Goal: Information Seeking & Learning: Compare options

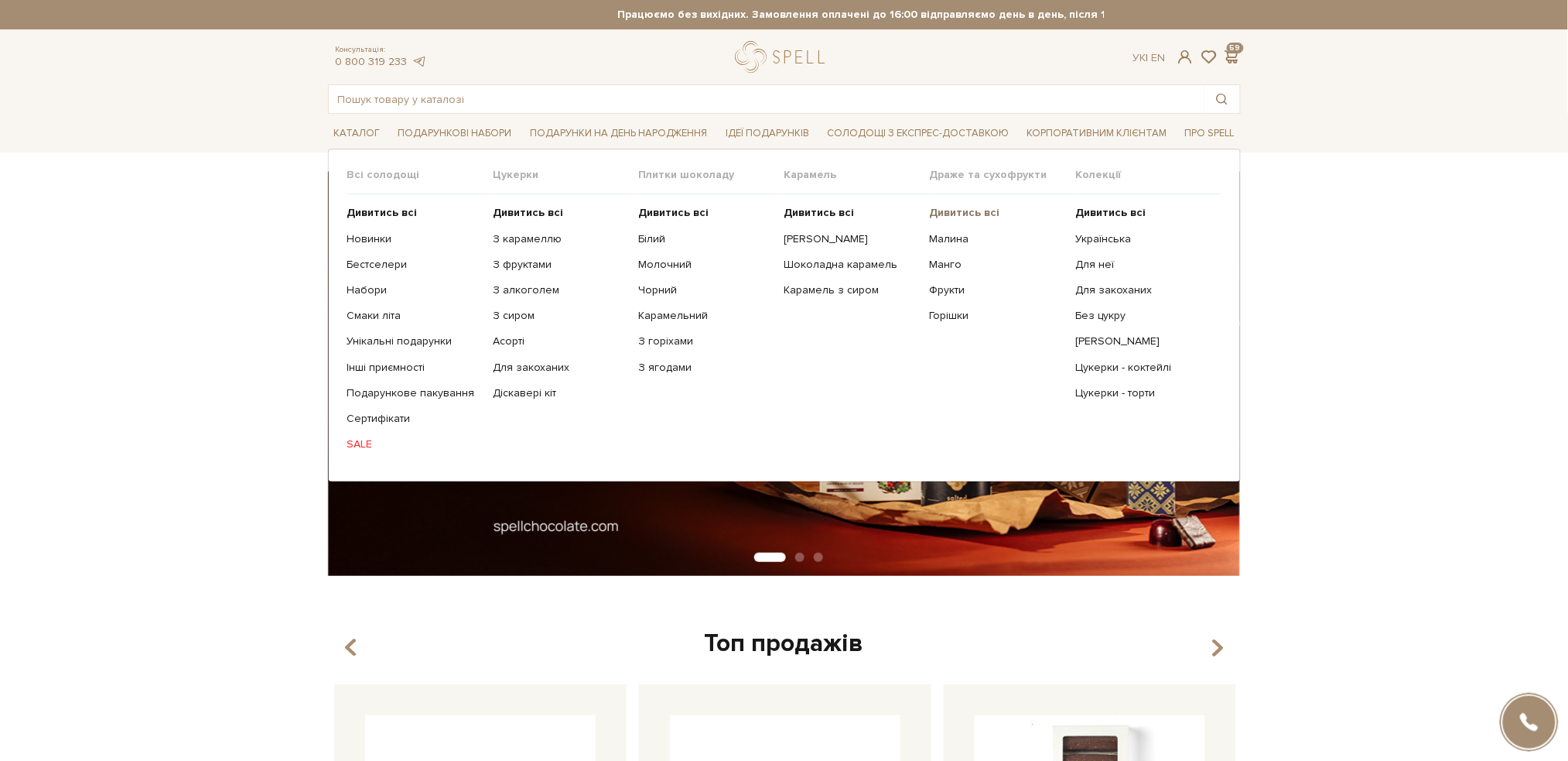
click at [961, 214] on b "Дивитись всі" at bounding box center [964, 212] width 70 height 13
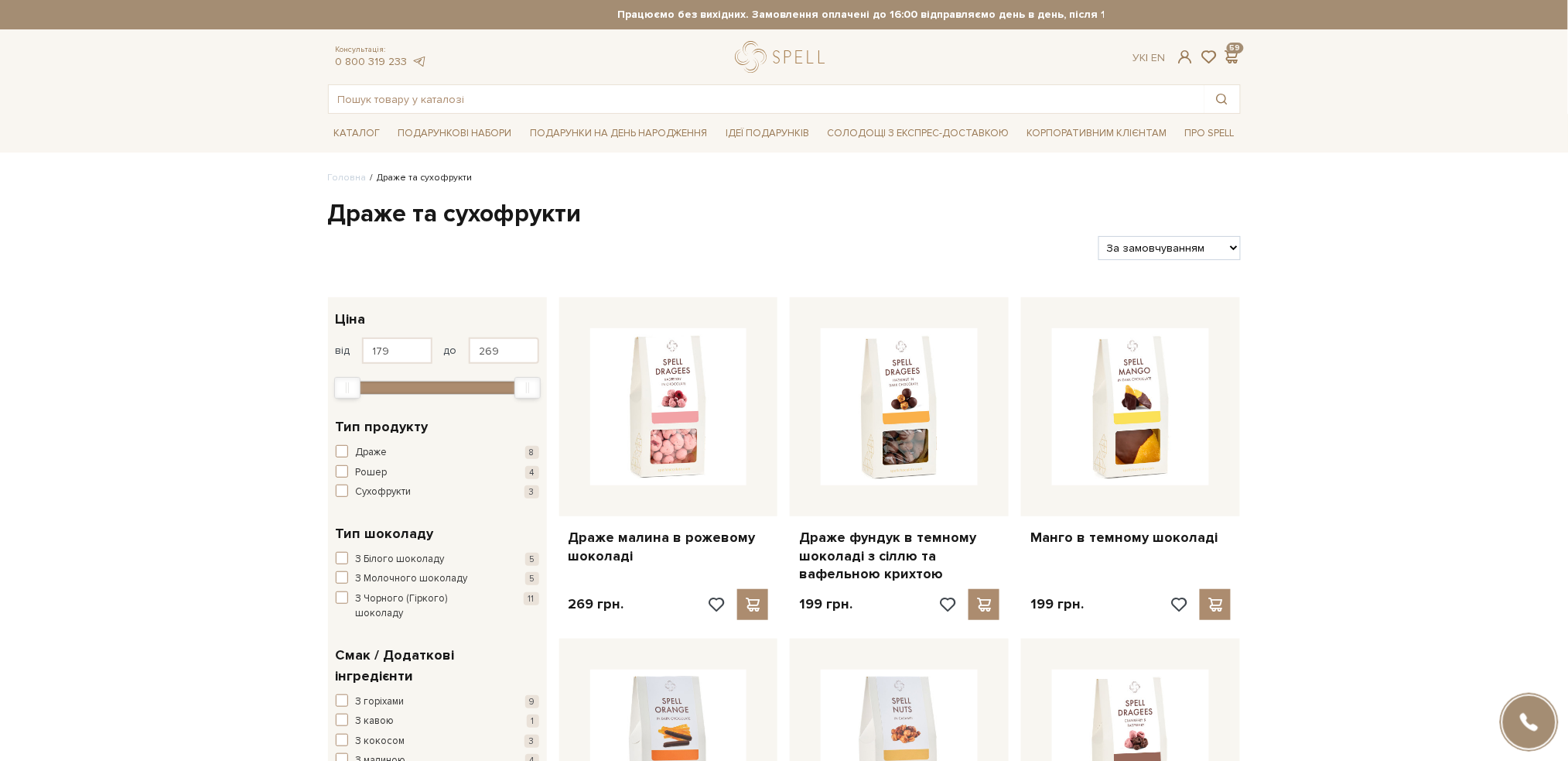
drag, startPoint x: 59, startPoint y: 304, endPoint x: 92, endPoint y: 295, distance: 34.2
click at [638, 89] on input "text" at bounding box center [767, 99] width 876 height 28
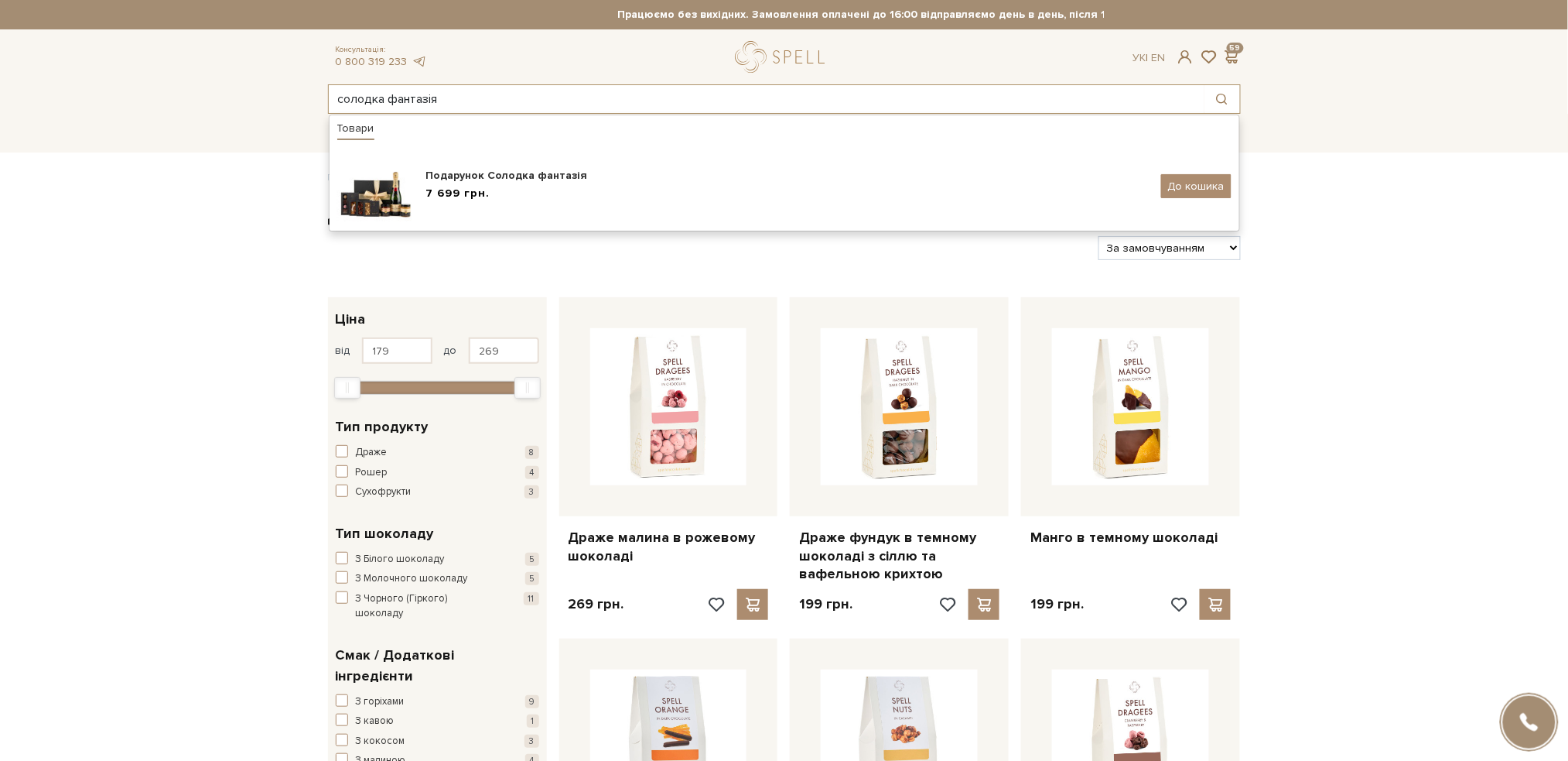
type input "солодка фантазія"
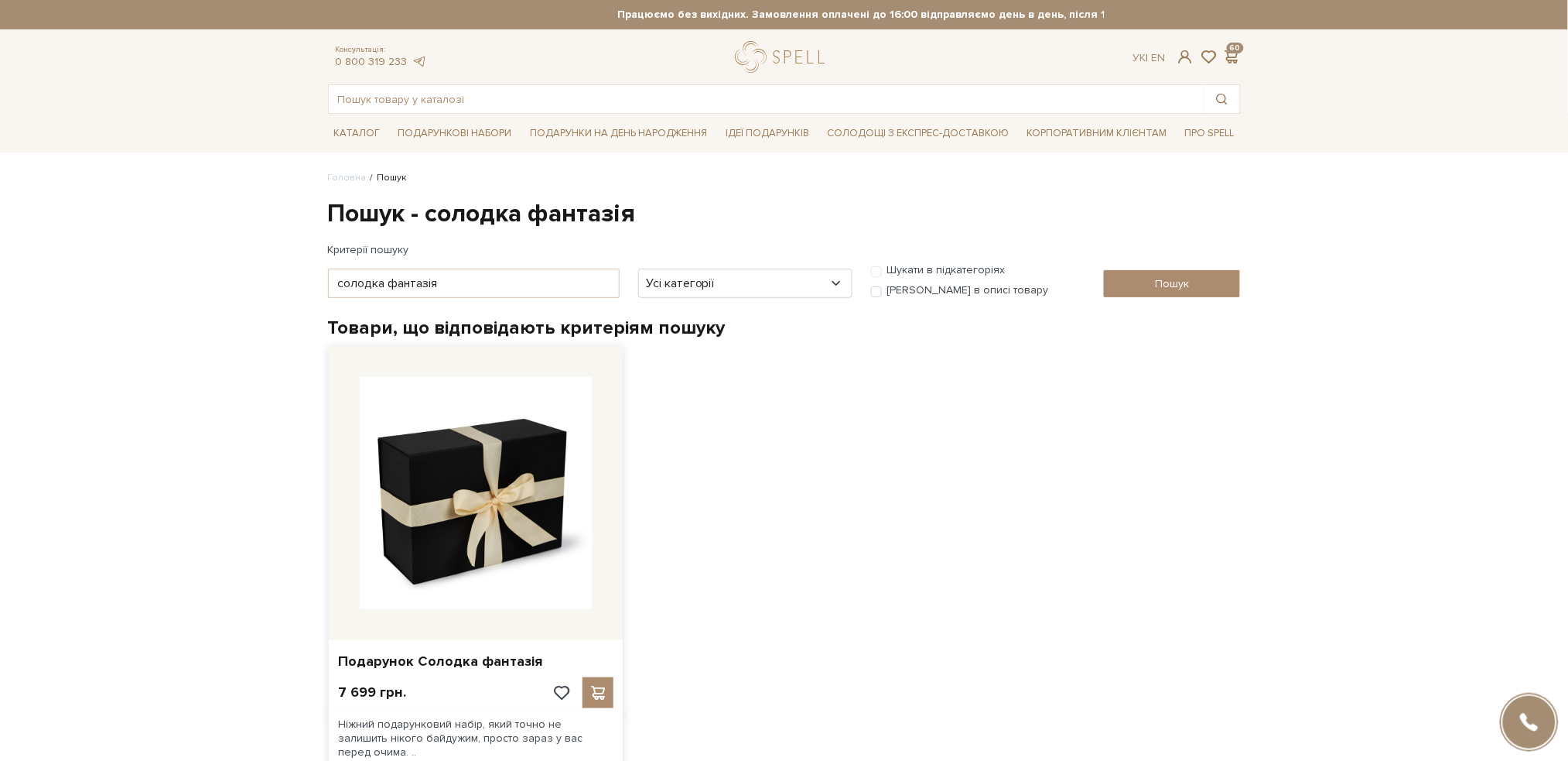
click at [483, 463] on img at bounding box center [475, 493] width 232 height 232
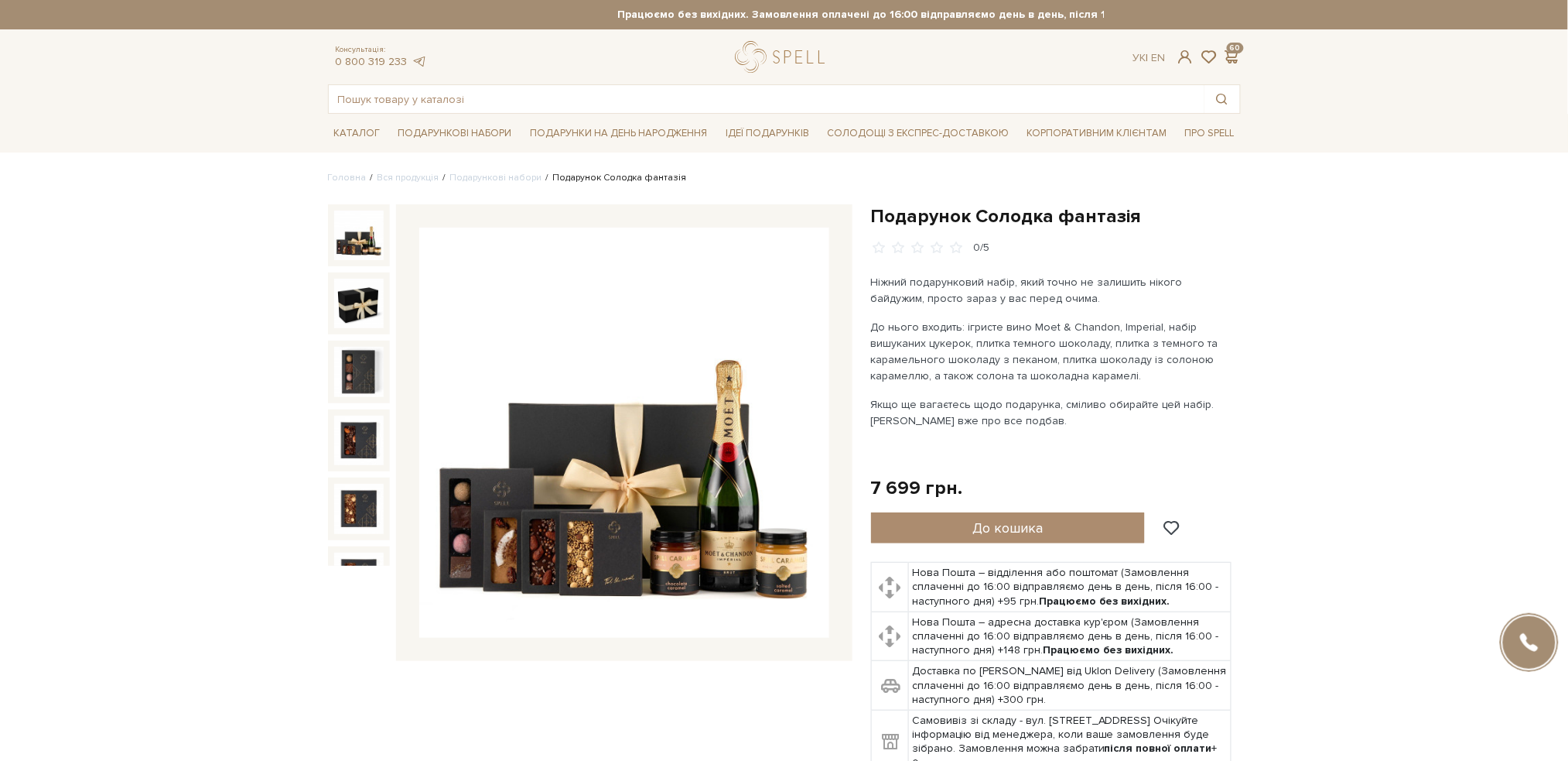
click at [681, 387] on img at bounding box center [624, 432] width 410 height 410
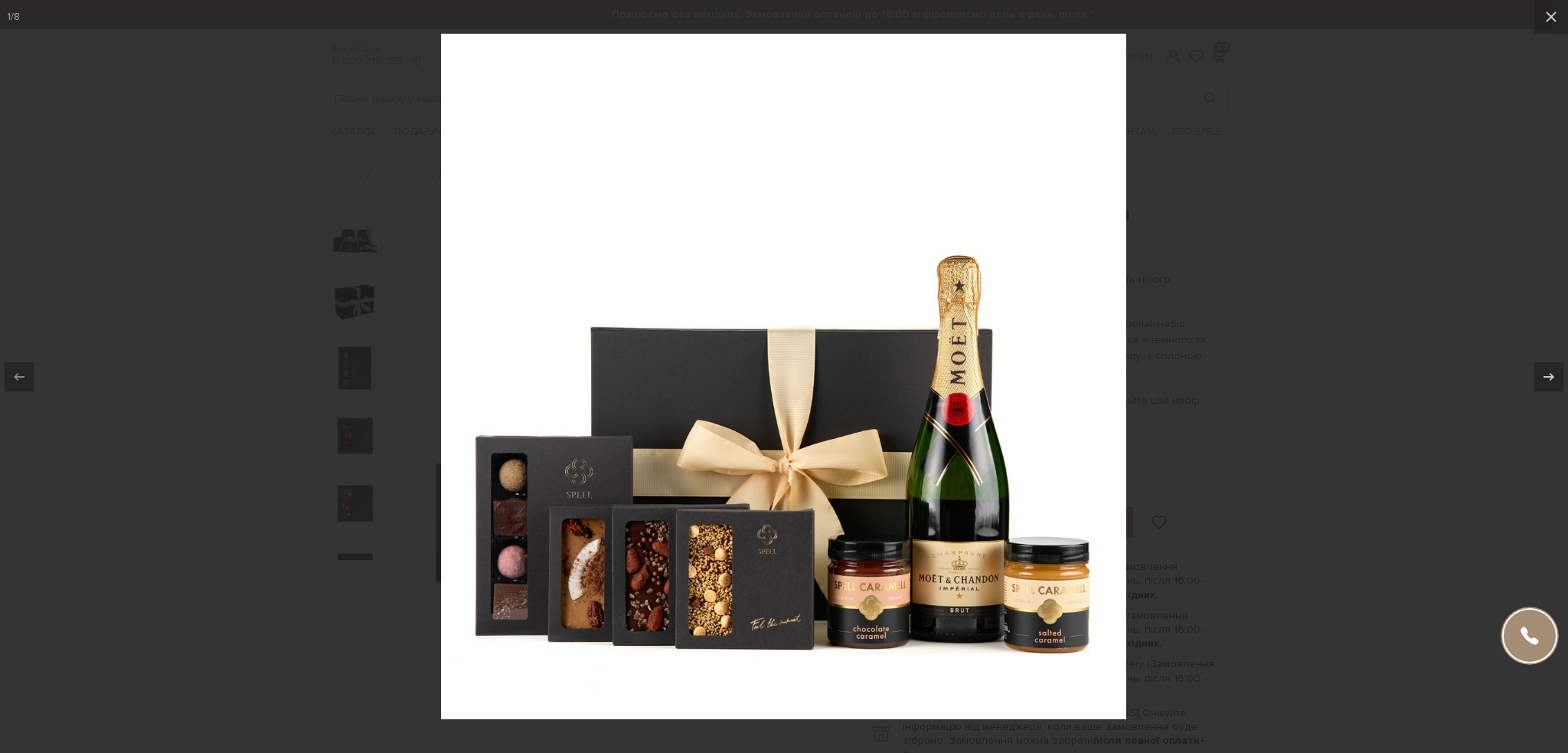
drag, startPoint x: 1379, startPoint y: 287, endPoint x: 663, endPoint y: 269, distance: 716.2
click at [1378, 287] on div at bounding box center [784, 376] width 1568 height 753
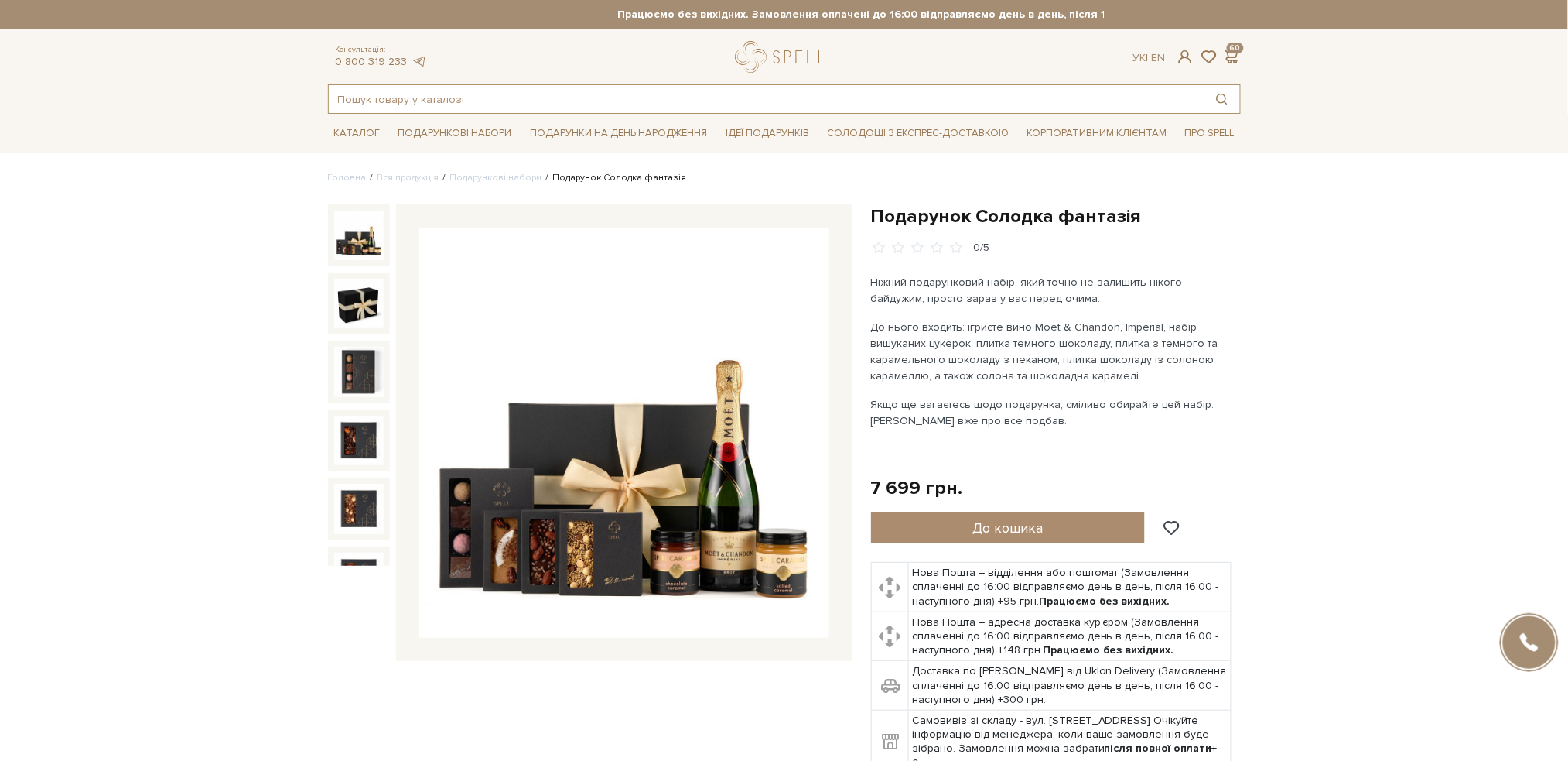
click at [455, 96] on input "text" at bounding box center [767, 99] width 876 height 28
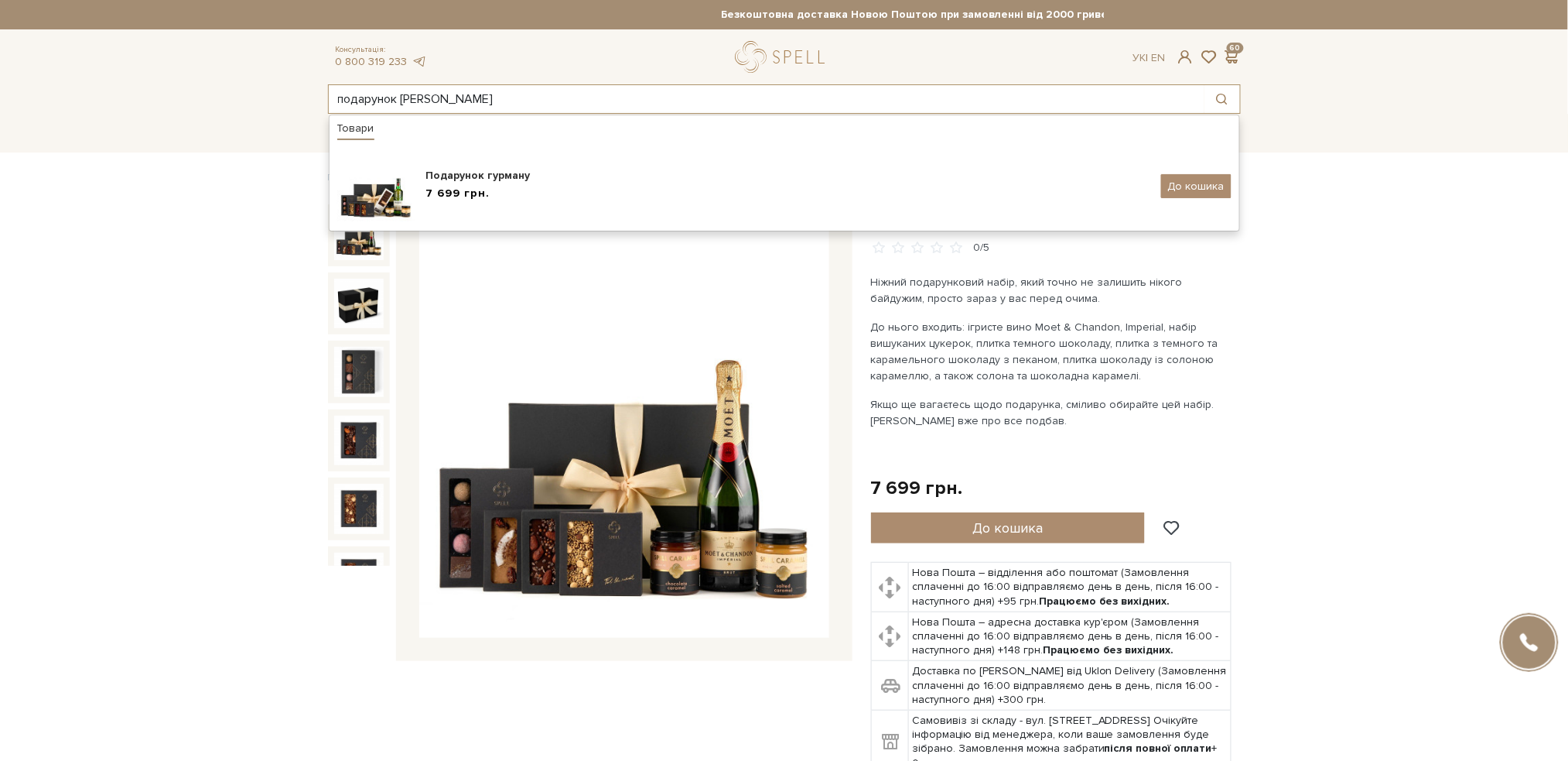
type input "подарунок гурману"
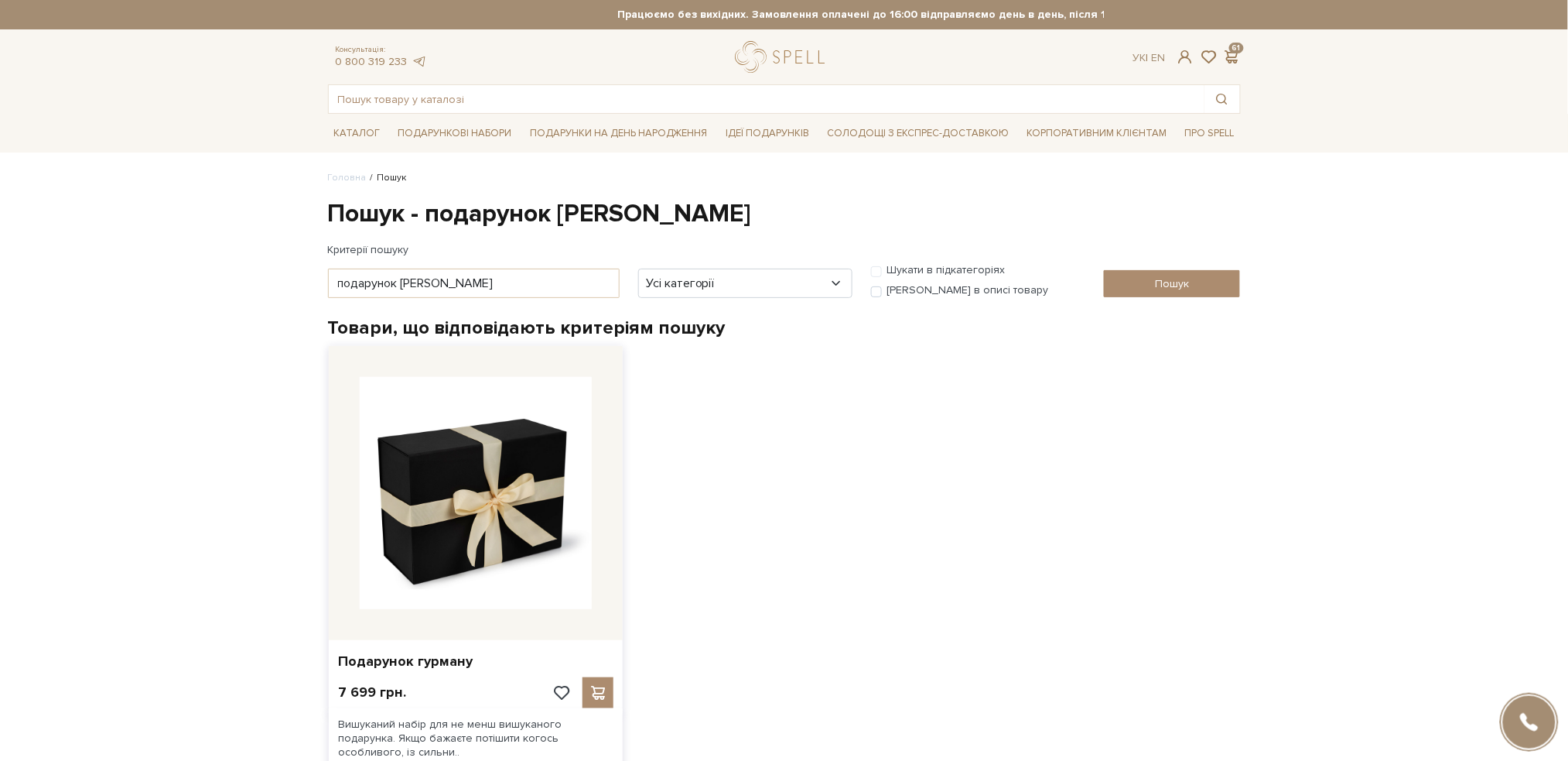
click at [501, 524] on img at bounding box center [475, 493] width 232 height 232
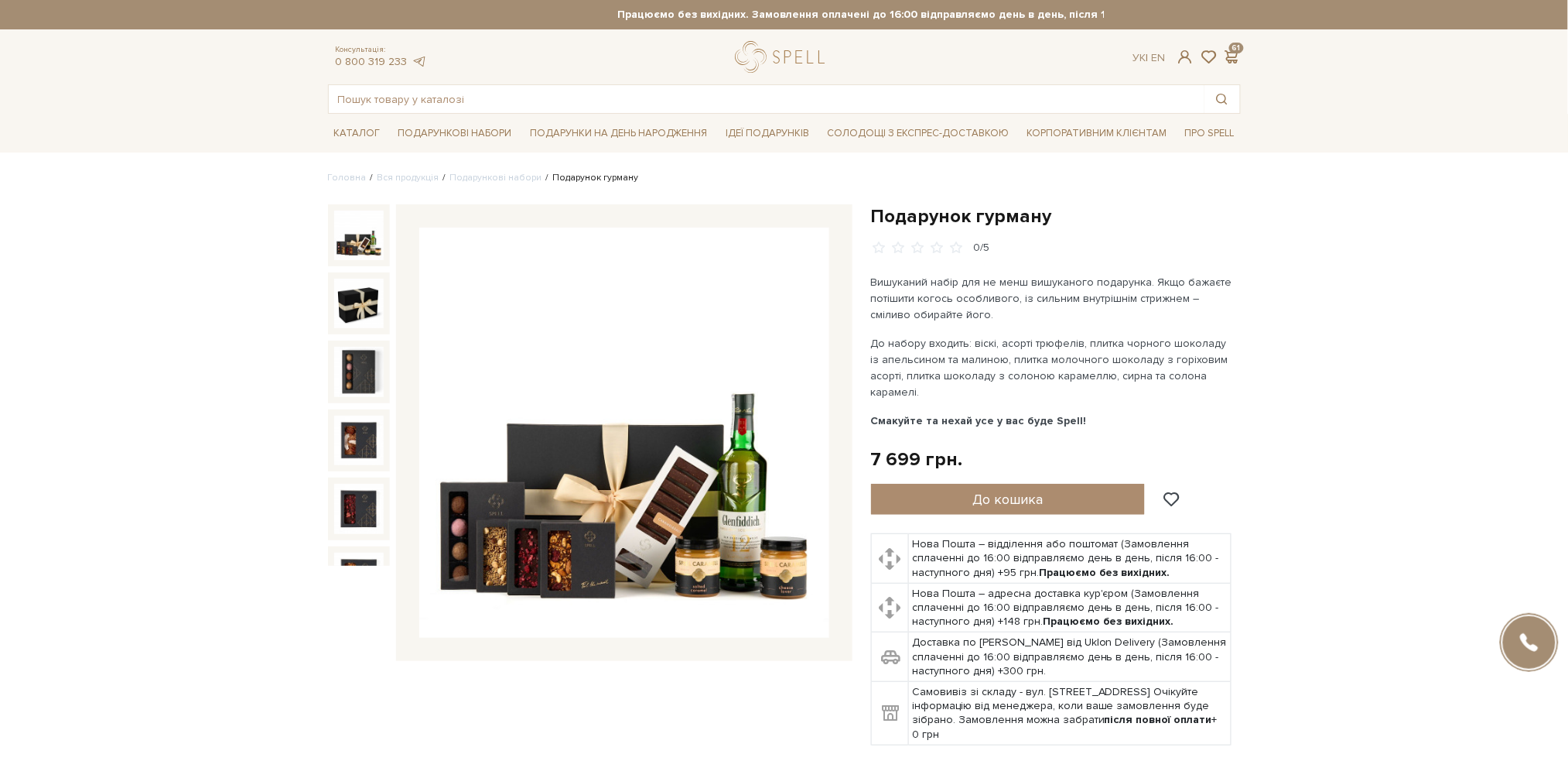
click at [629, 408] on img at bounding box center [624, 432] width 410 height 410
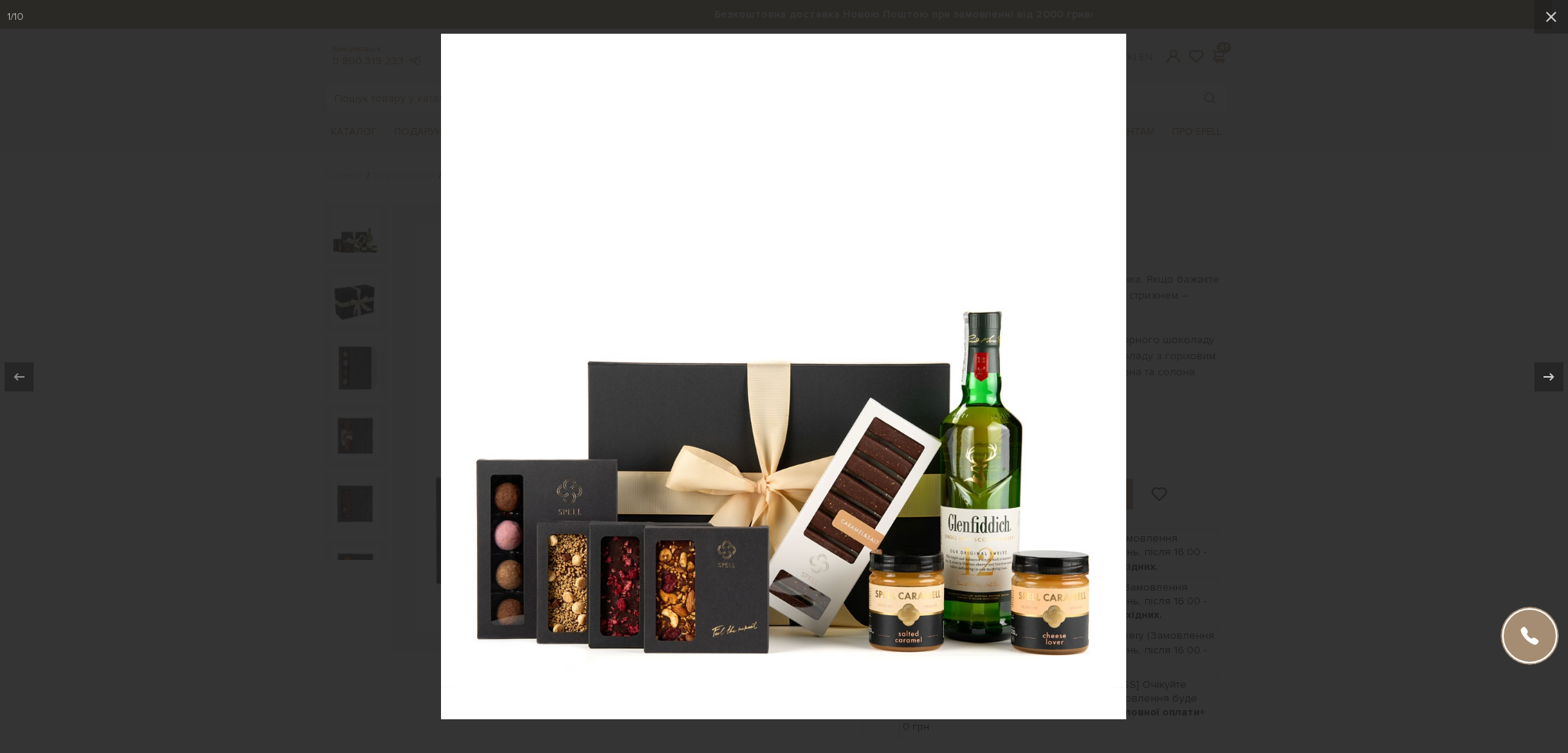
click at [1251, 196] on div at bounding box center [784, 376] width 1568 height 753
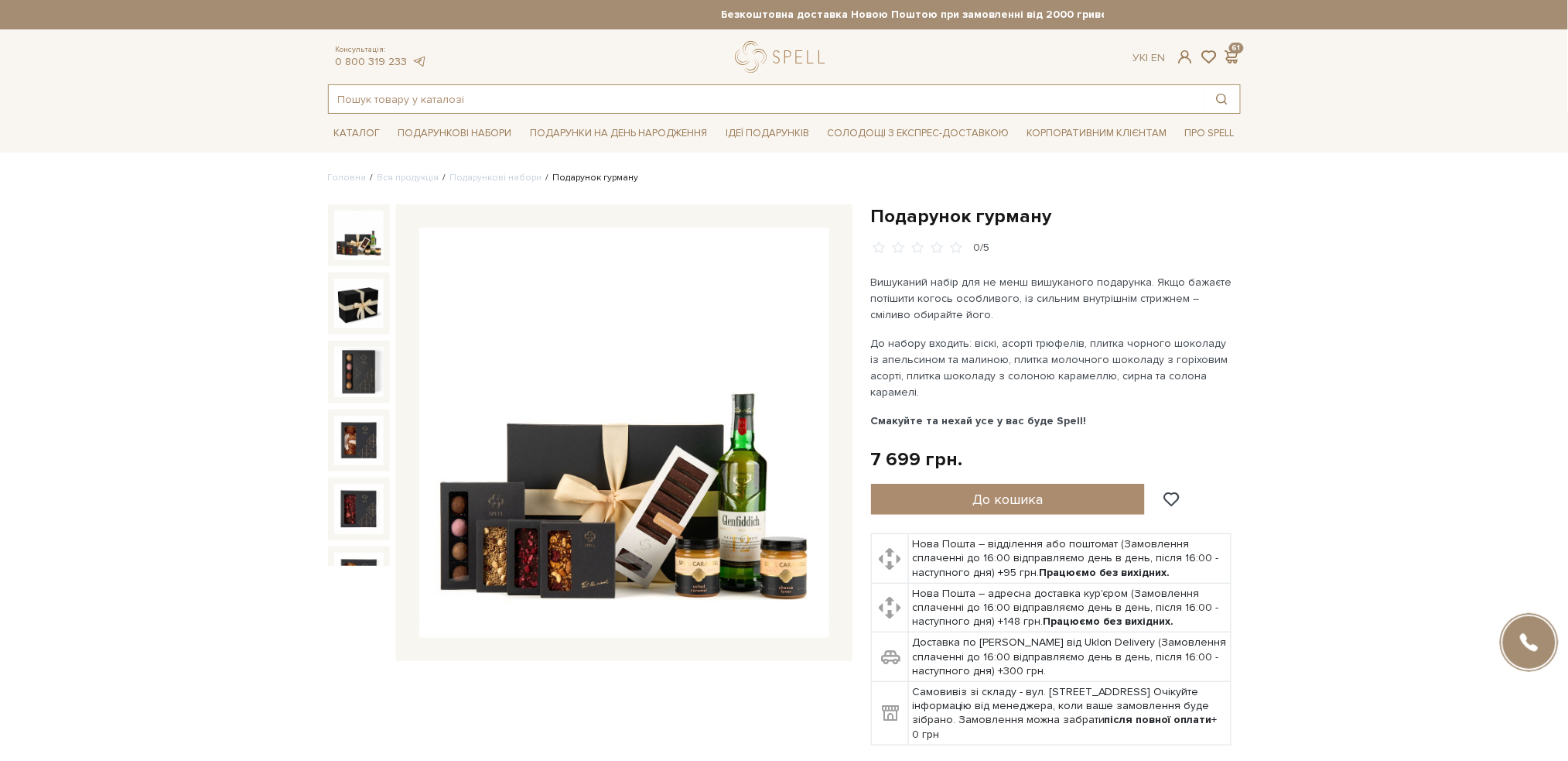
click at [595, 98] on input "text" at bounding box center [767, 99] width 876 height 28
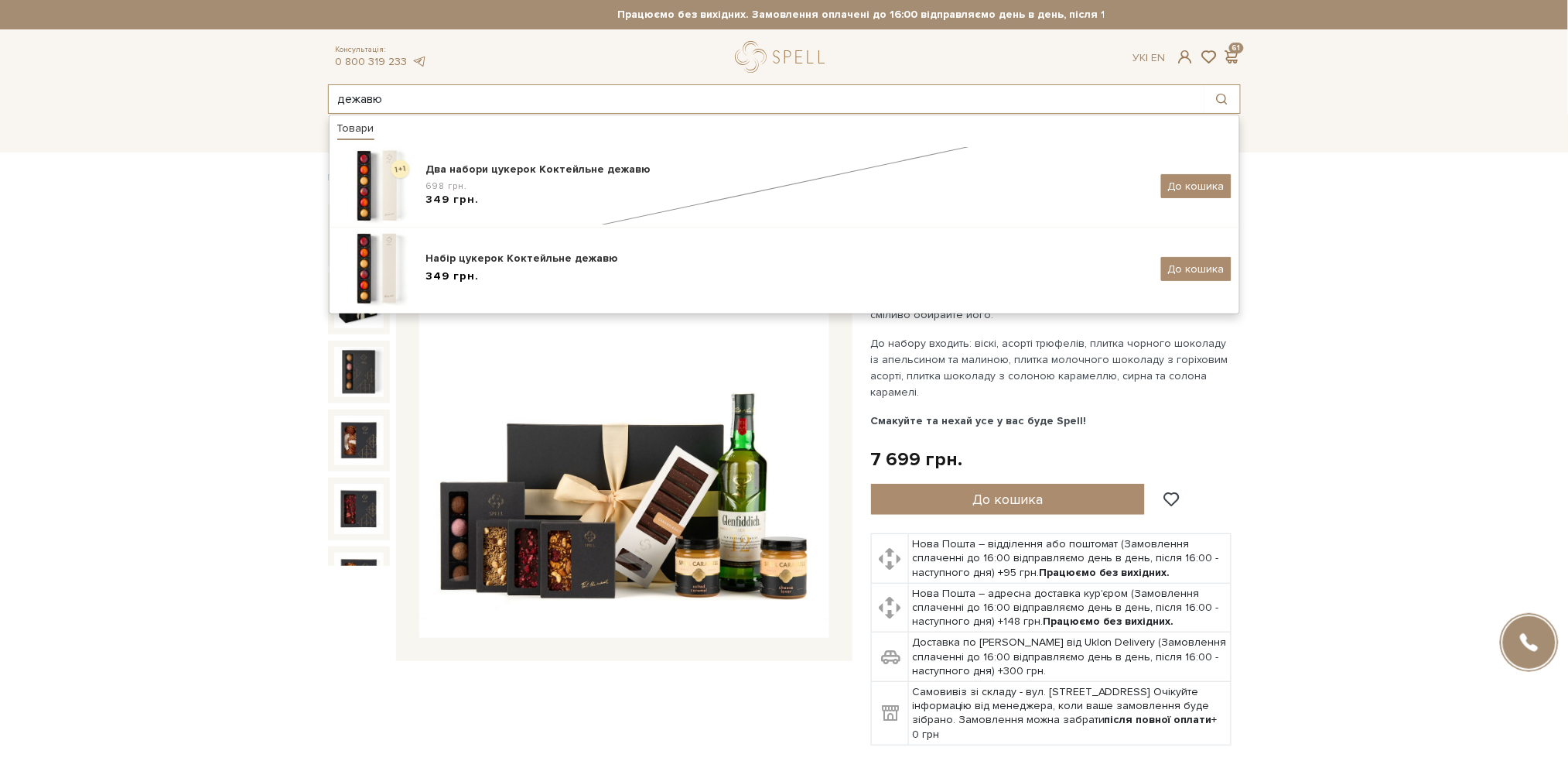
type input "дежавю"
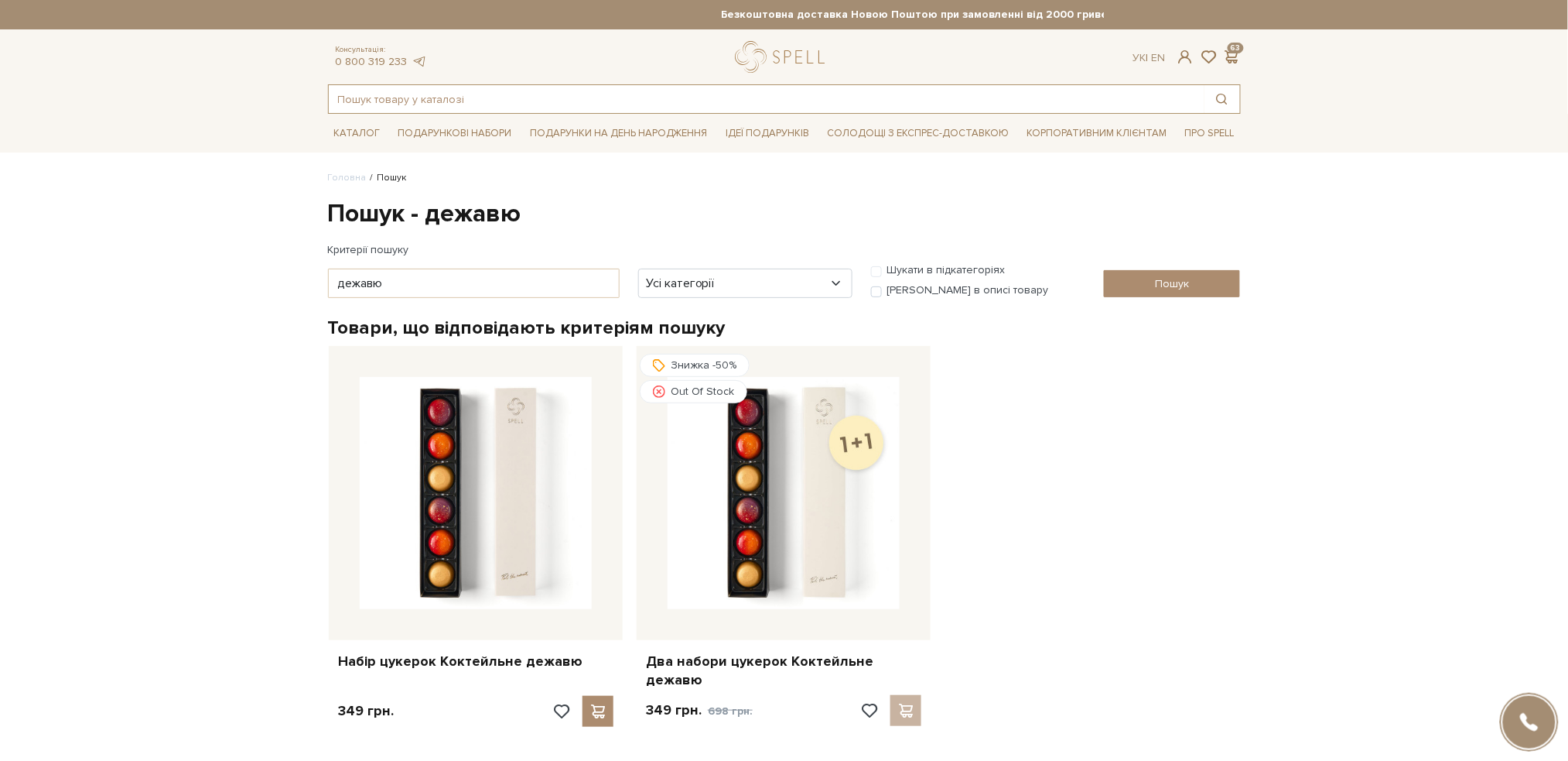
click at [430, 95] on input "text" at bounding box center [767, 99] width 876 height 28
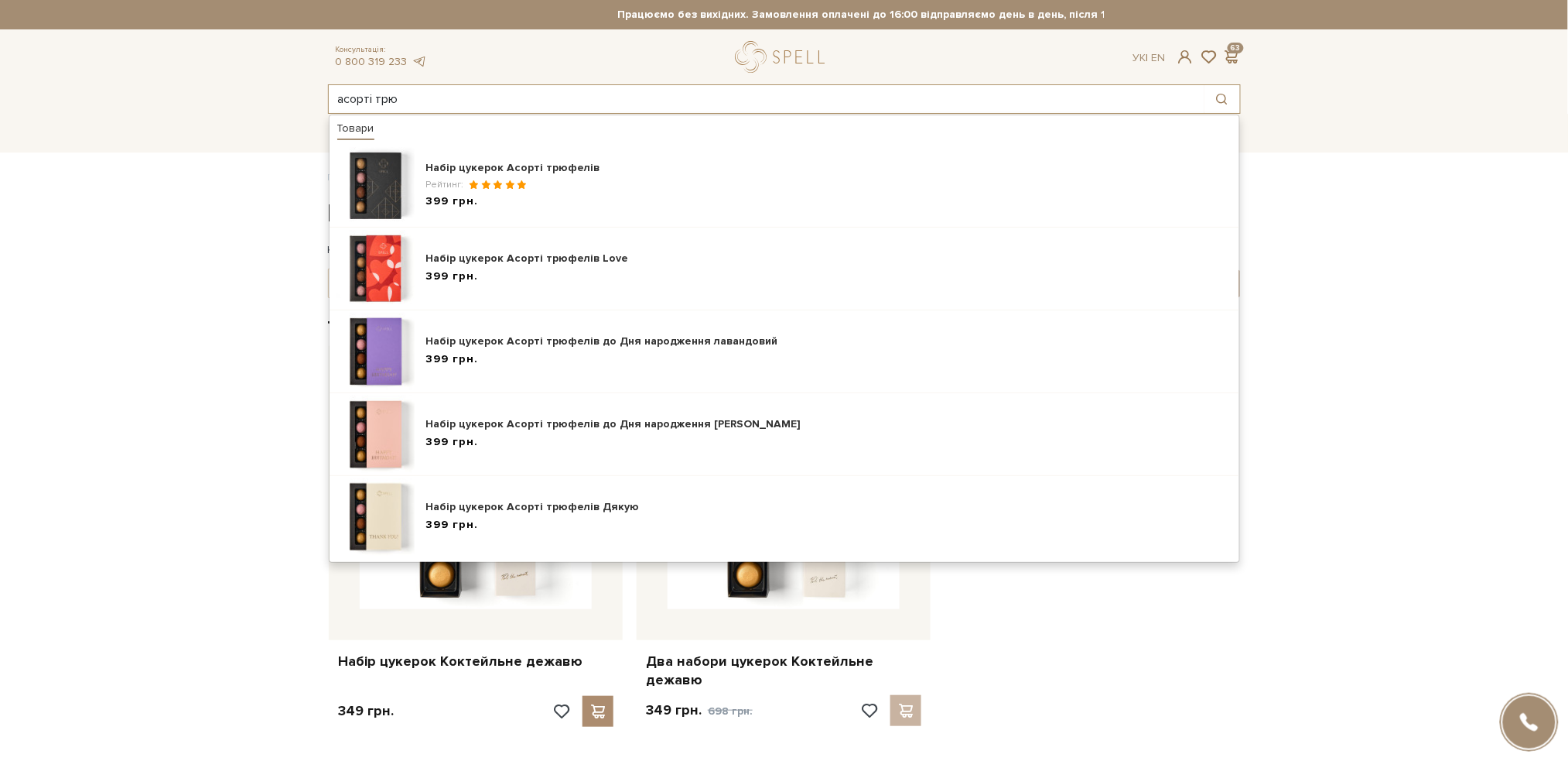
type input "асорті трю"
click at [227, 210] on body "Подарункові набори SALE Корпоративним клієнтам Доставка і оплата Консультація: …" at bounding box center [784, 476] width 1568 height 952
